Goal: Navigation & Orientation: Find specific page/section

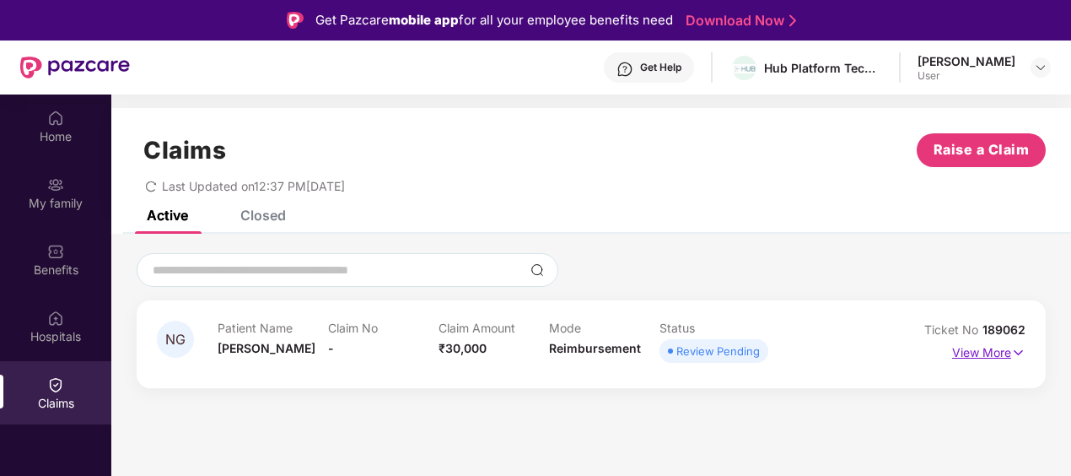
click at [996, 353] on p "View More" at bounding box center [988, 350] width 73 height 23
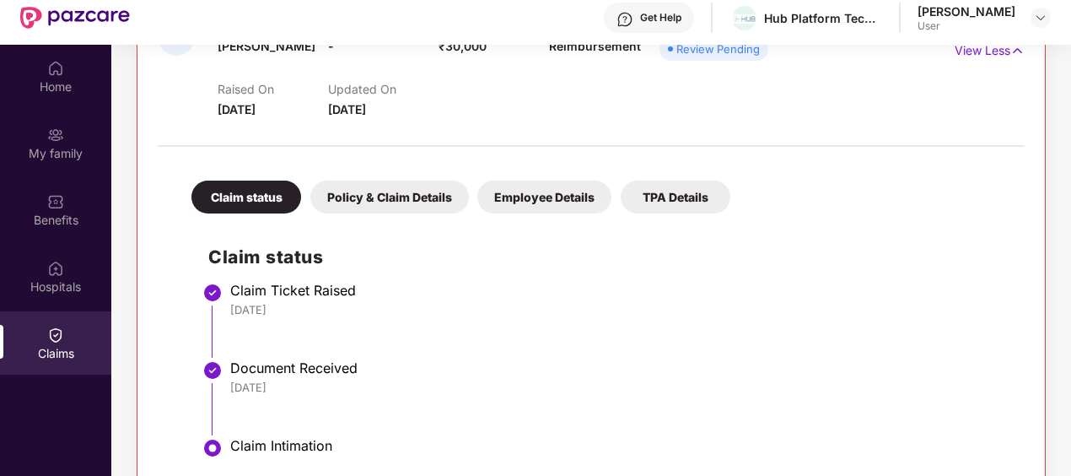
scroll to position [94, 0]
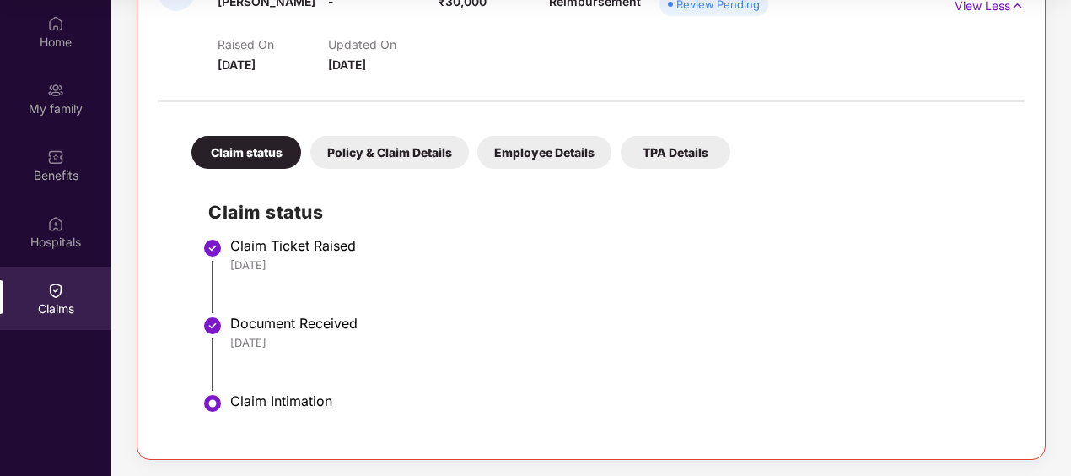
click at [401, 154] on div "Policy & Claim Details" at bounding box center [389, 152] width 159 height 33
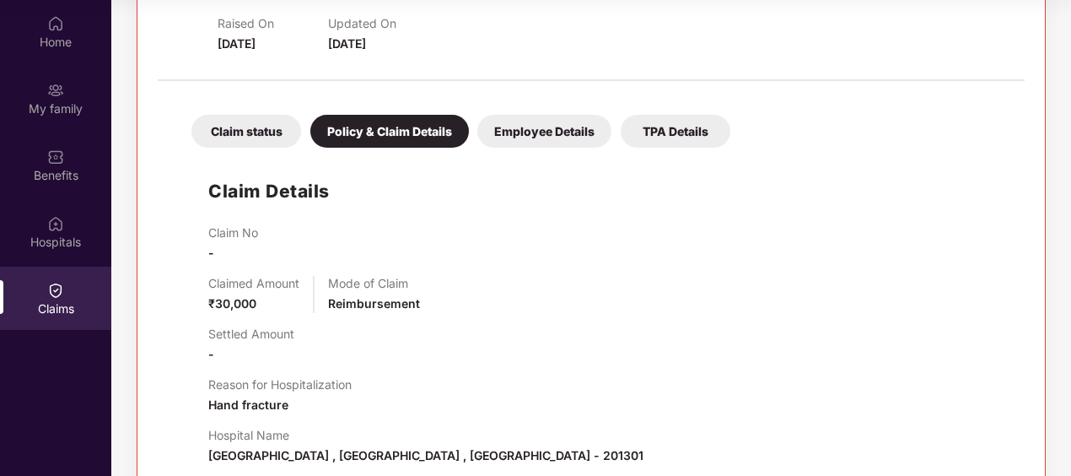
scroll to position [57, 0]
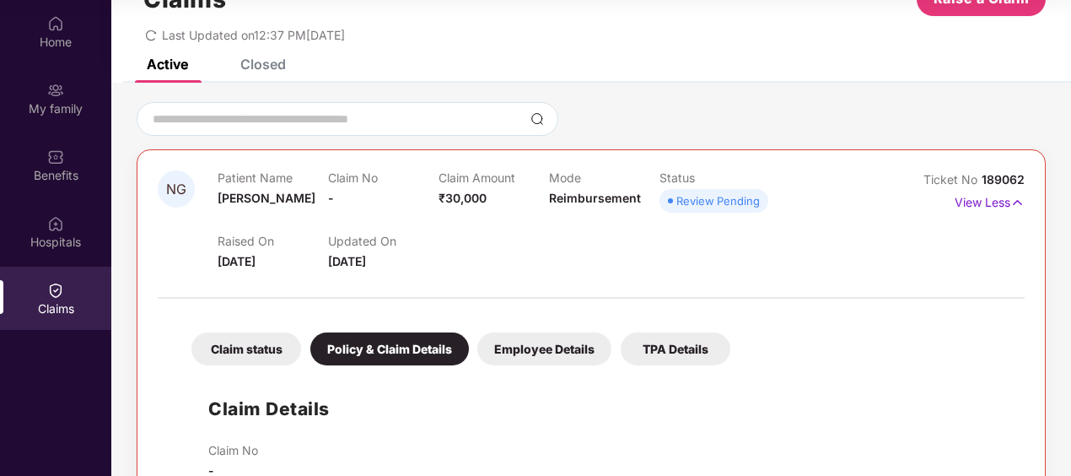
click at [514, 351] on div "Employee Details" at bounding box center [544, 348] width 134 height 33
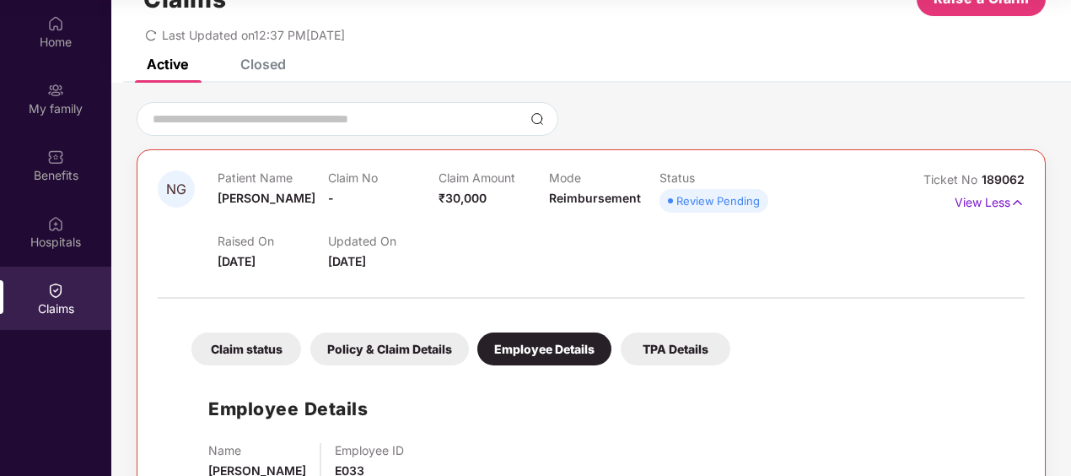
scroll to position [111, 0]
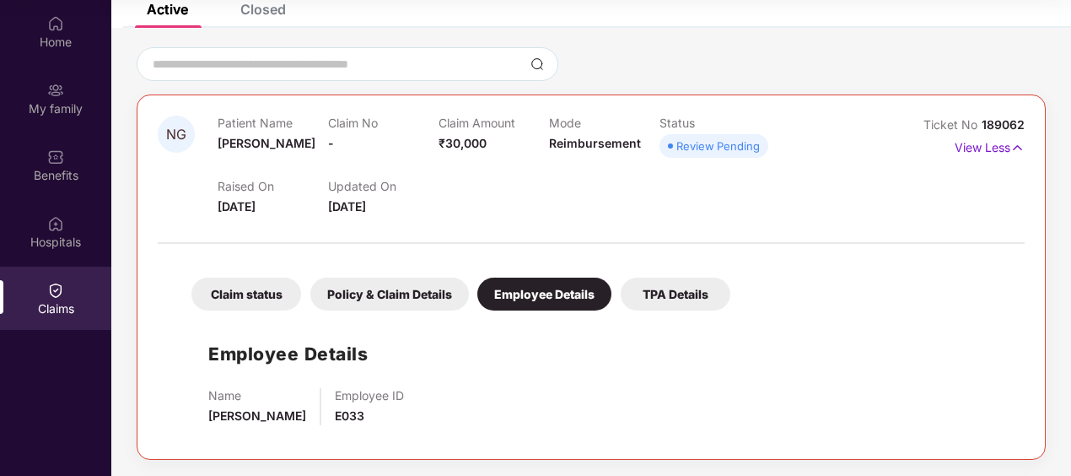
click at [654, 282] on div "TPA Details" at bounding box center [676, 293] width 110 height 33
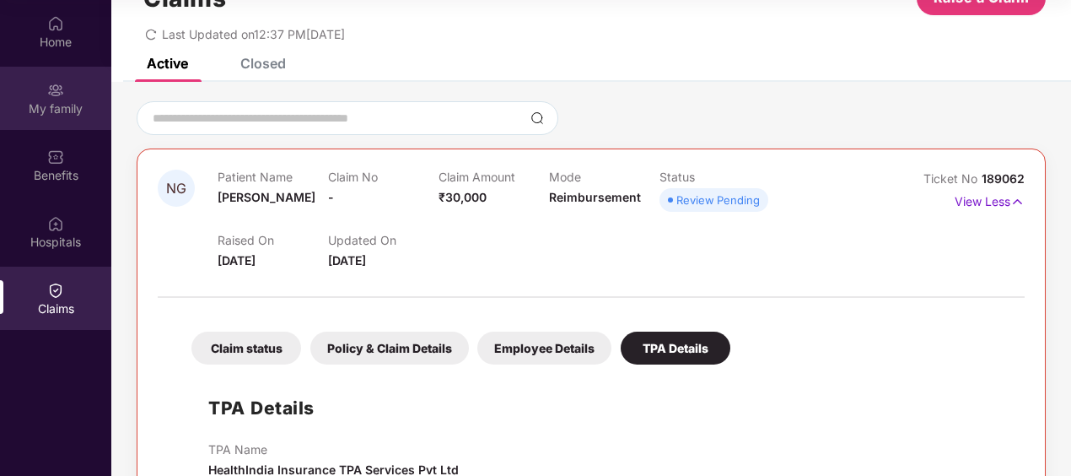
scroll to position [0, 0]
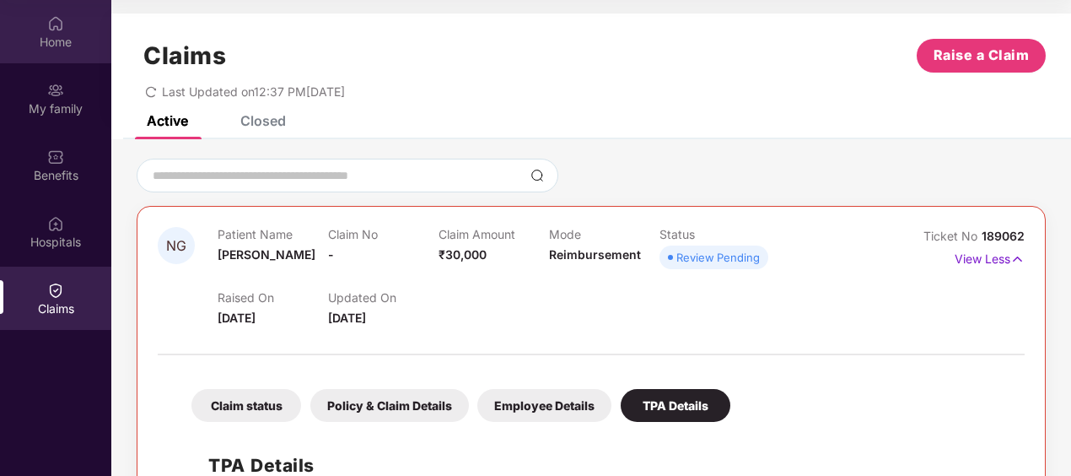
click at [67, 57] on div "Home" at bounding box center [55, 31] width 111 height 63
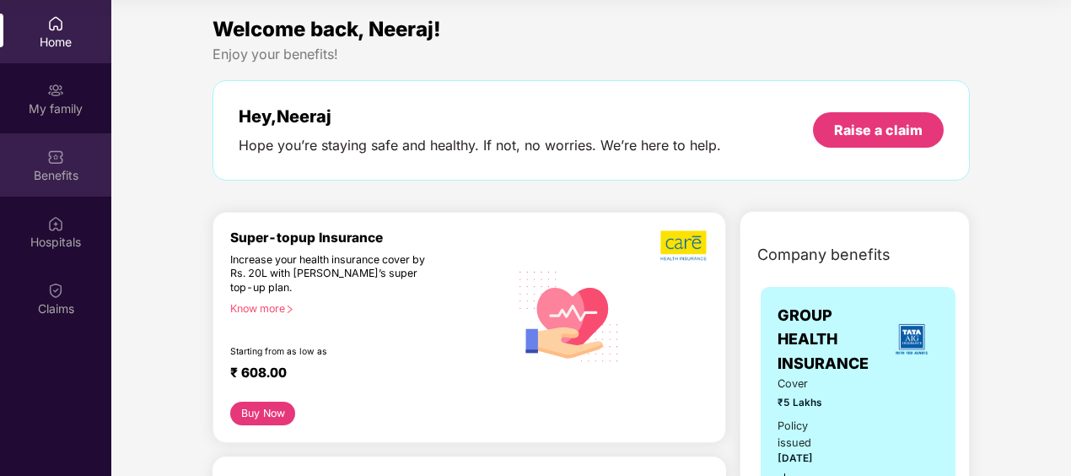
click at [67, 167] on div "Benefits" at bounding box center [55, 175] width 111 height 17
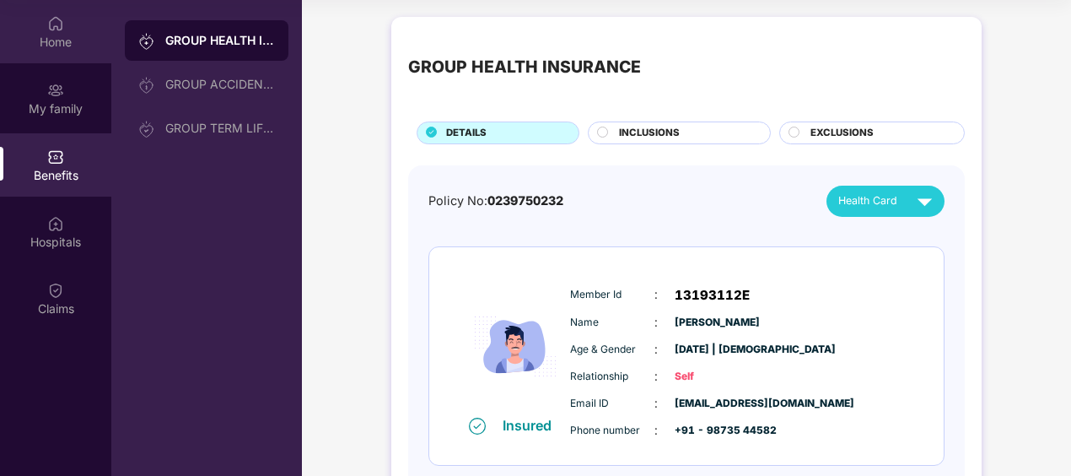
click at [23, 26] on div "Home" at bounding box center [55, 31] width 111 height 63
